Goal: Complete application form

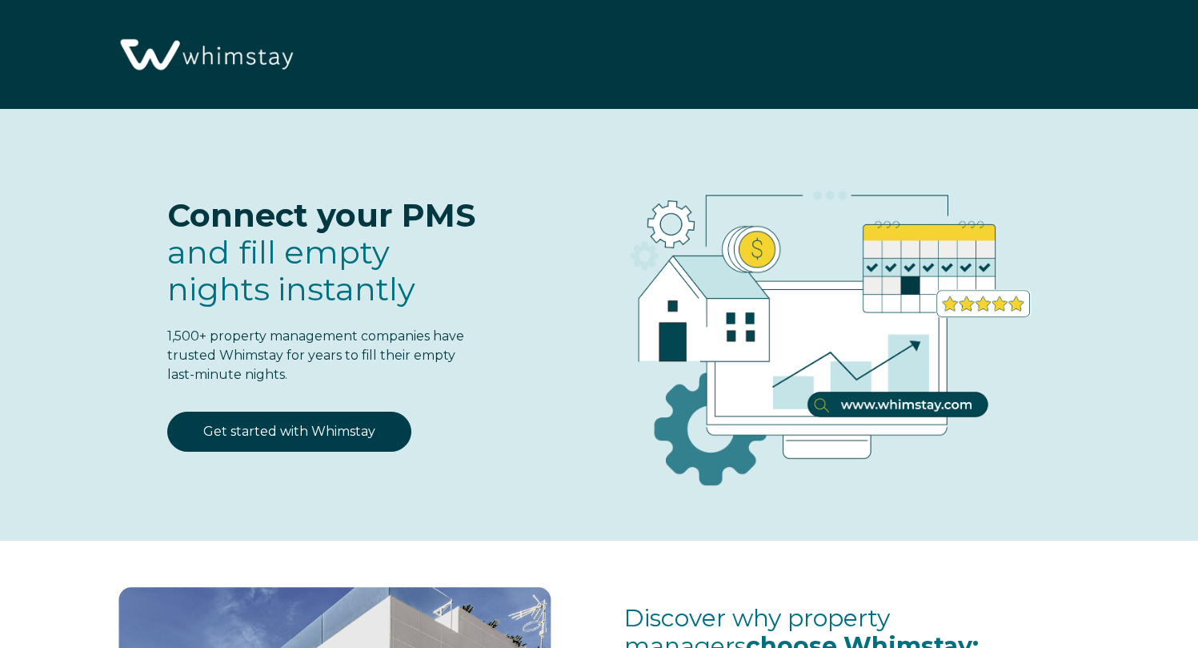
select select "US"
select select "Standard"
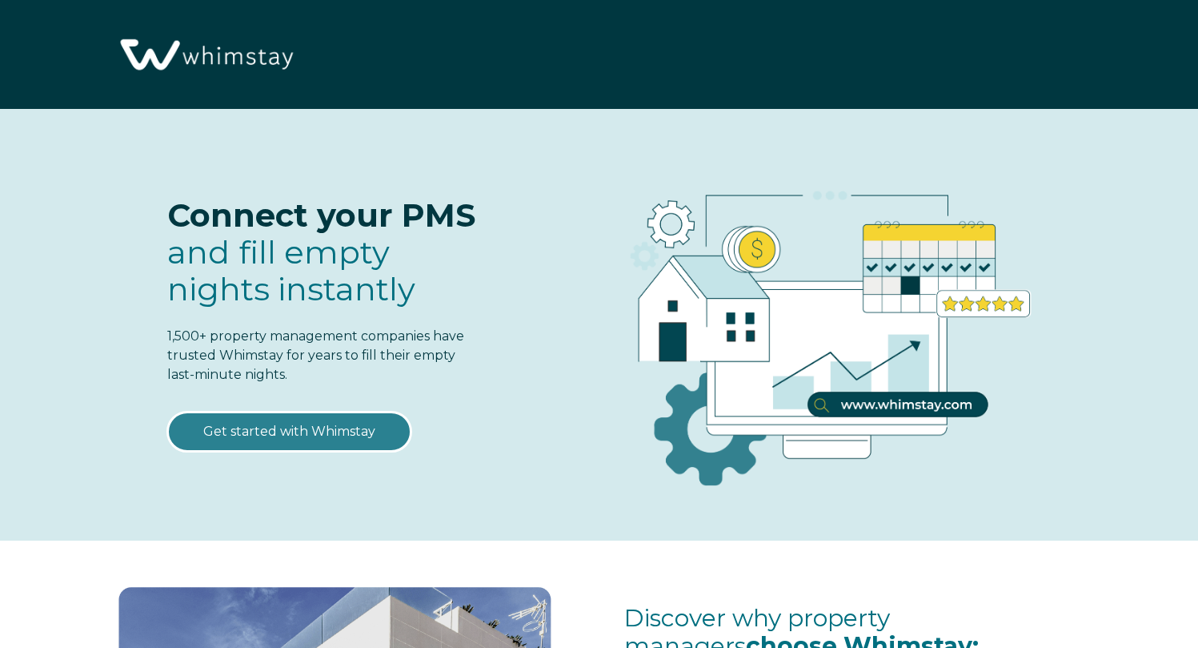
click at [359, 440] on link "Get started with Whimstay" at bounding box center [289, 431] width 244 height 40
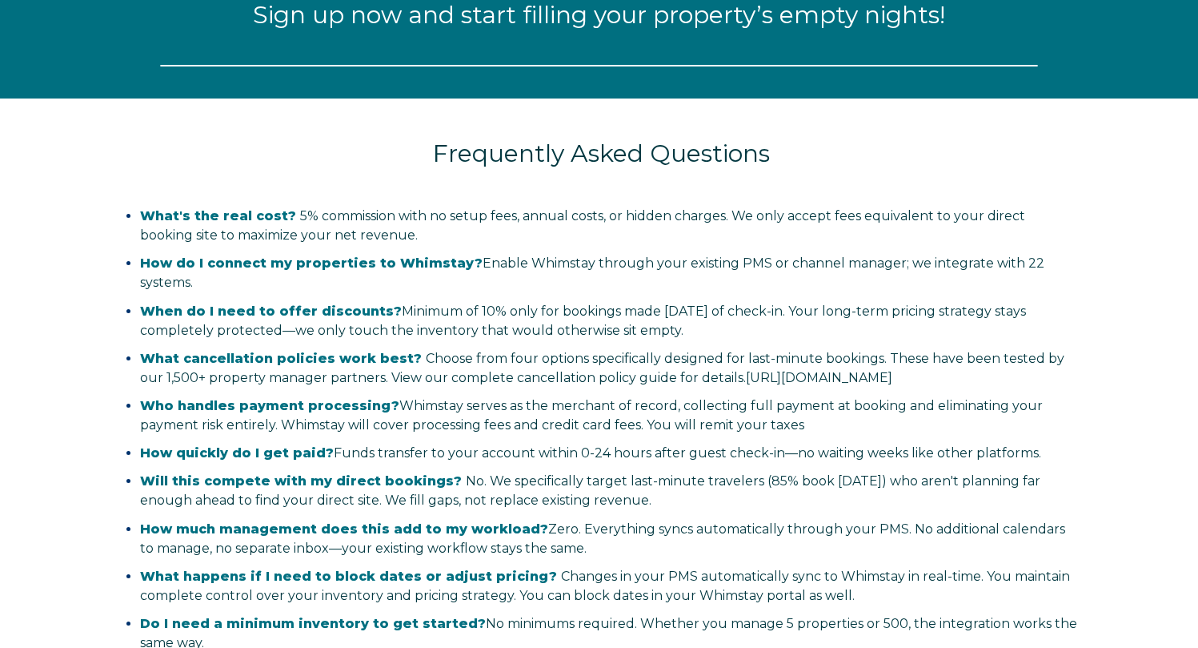
select select "US"
select select "Standard"
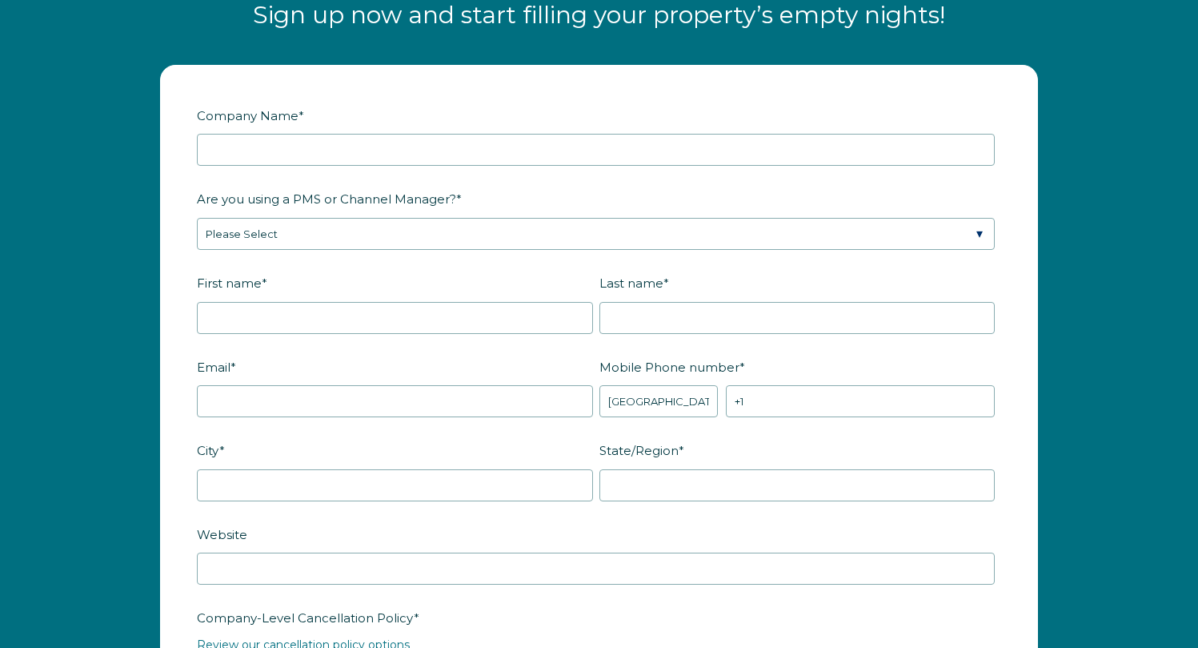
scroll to position [1961, 0]
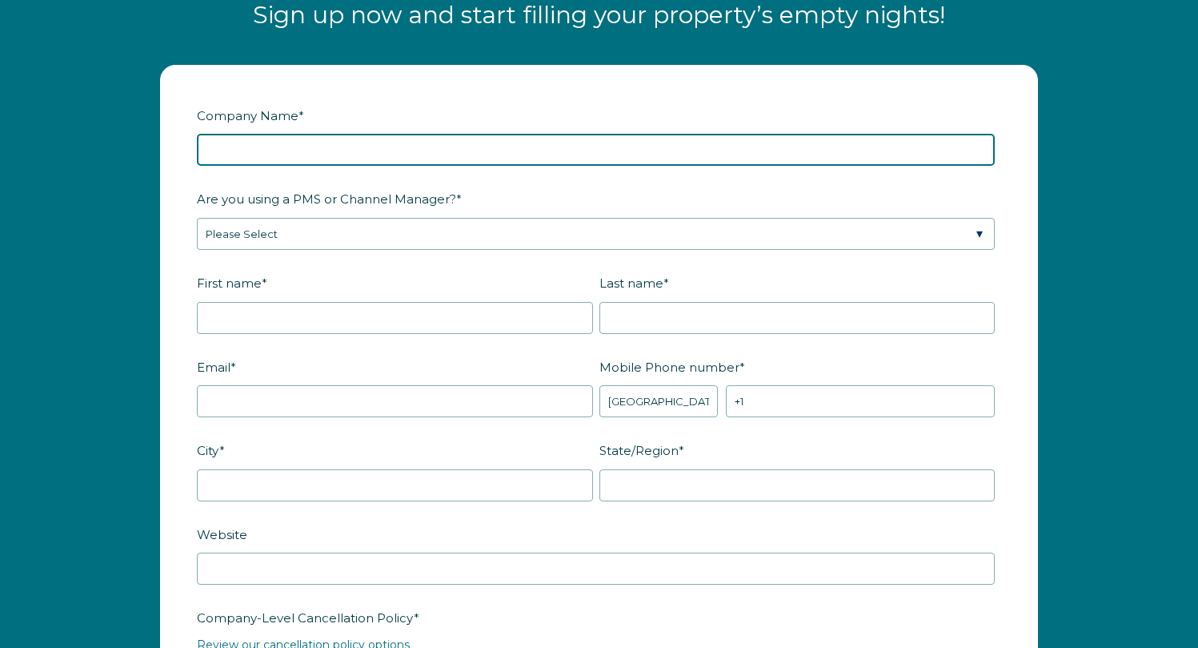
click at [283, 143] on input "Company Name *" at bounding box center [596, 150] width 798 height 32
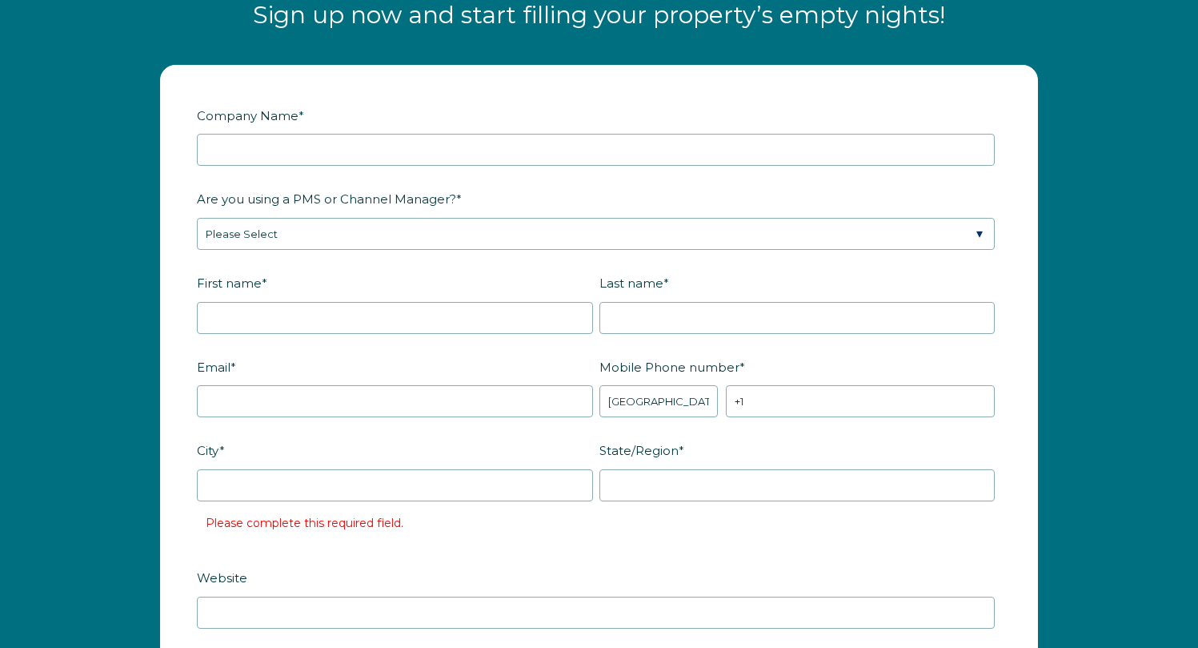
click at [290, 113] on span "Company Name" at bounding box center [248, 115] width 102 height 25
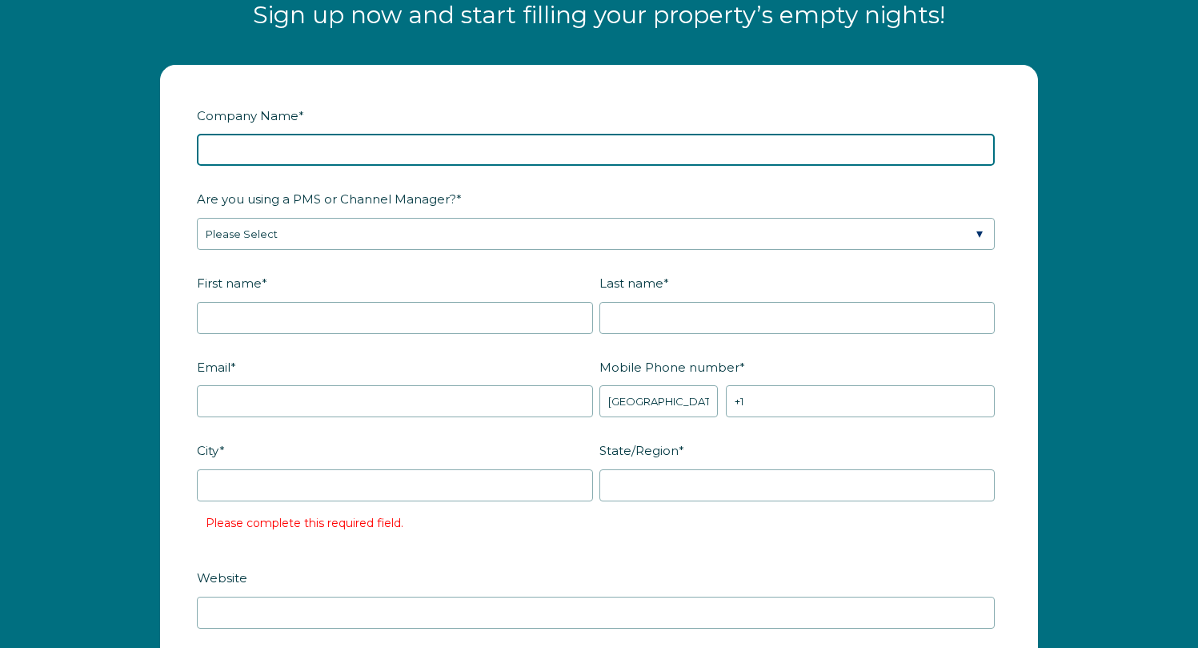
click at [290, 134] on input "Company Name *" at bounding box center [596, 150] width 798 height 32
